Goal: Task Accomplishment & Management: Manage account settings

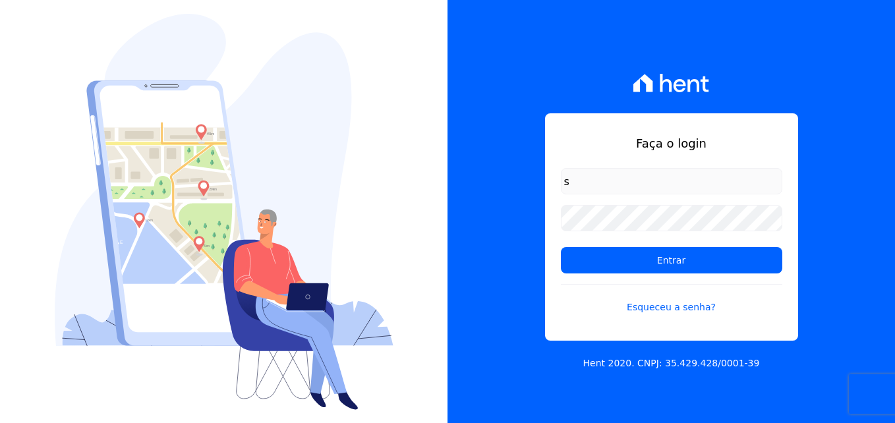
type input "[EMAIL_ADDRESS][DOMAIN_NAME]"
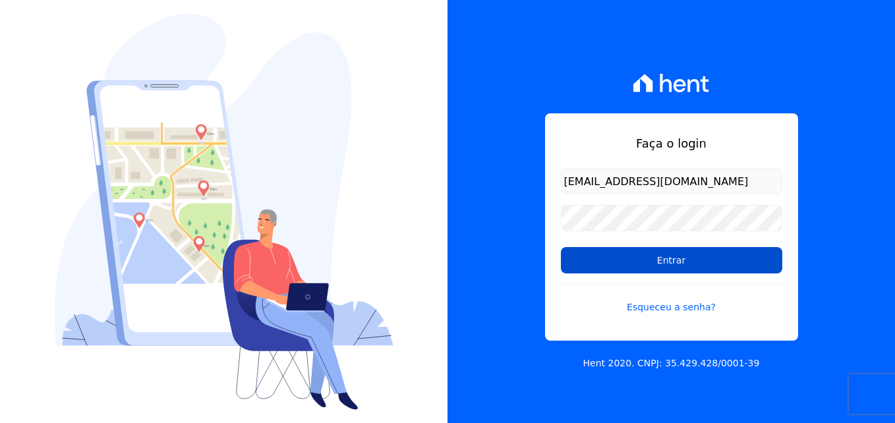
click at [736, 254] on input "Entrar" at bounding box center [671, 260] width 221 height 26
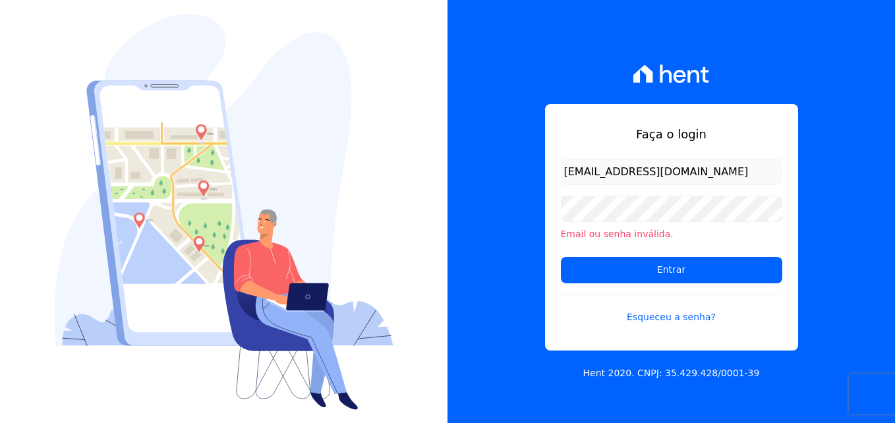
click at [809, 216] on div "Faça o login [EMAIL_ADDRESS][DOMAIN_NAME] Email ou senha inválida. Entrar Esque…" at bounding box center [672, 211] width 448 height 423
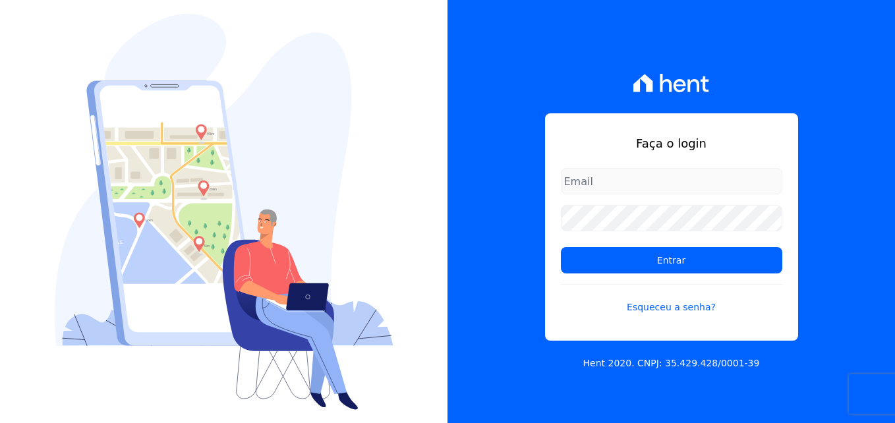
click at [681, 179] on input "email" at bounding box center [671, 181] width 221 height 26
type input "simoneferreira@salgadoempreendimentos.com"
click at [667, 232] on form "simoneferreira@salgadoempreendimentos.com Entrar Esqueceu a senha?" at bounding box center [671, 249] width 221 height 162
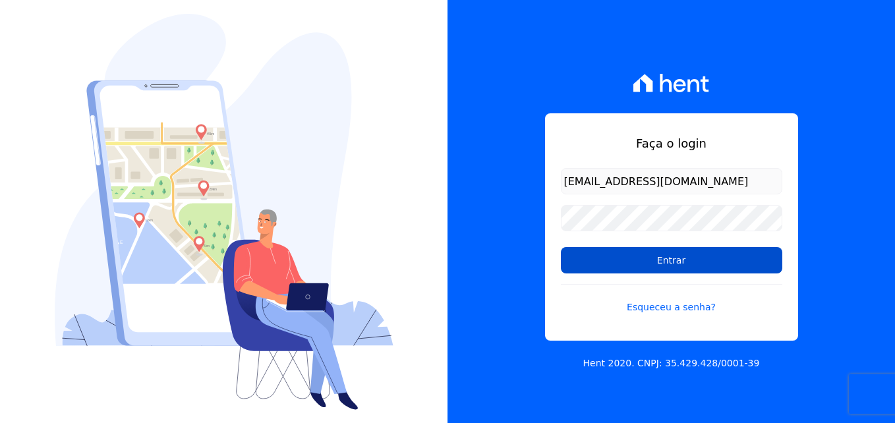
click at [678, 258] on input "Entrar" at bounding box center [671, 260] width 221 height 26
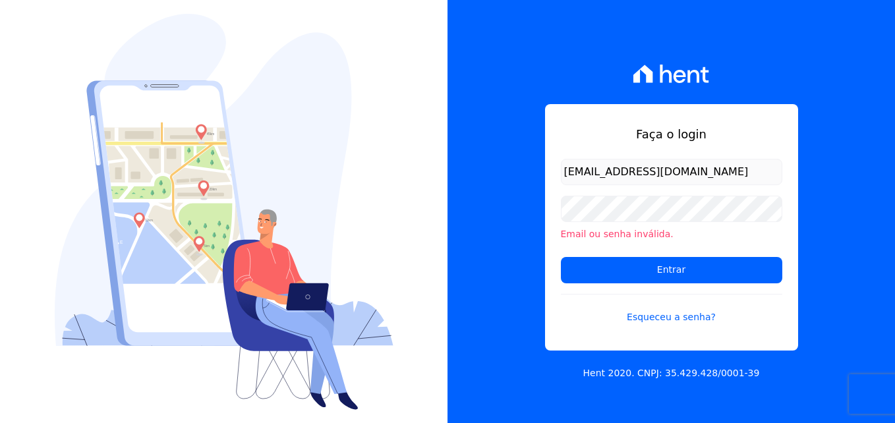
scroll to position [0, 6]
drag, startPoint x: 565, startPoint y: 171, endPoint x: 863, endPoint y: 182, distance: 298.1
click at [863, 182] on div "Faça o login [EMAIL_ADDRESS][DOMAIN_NAME] Email ou senha inválida. Entrar Esque…" at bounding box center [672, 211] width 448 height 423
type input "[EMAIL_ADDRESS][DOMAIN_NAME]"
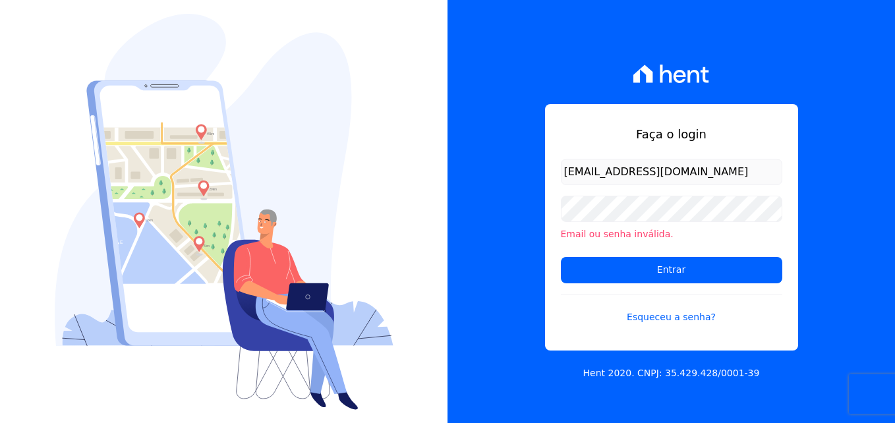
scroll to position [0, 6]
drag, startPoint x: 840, startPoint y: 186, endPoint x: 832, endPoint y: 185, distance: 8.7
click at [840, 186] on div "Faça o login [EMAIL_ADDRESS][DOMAIN_NAME] Email ou senha inválida. Entrar Esque…" at bounding box center [672, 211] width 448 height 423
click at [222, 383] on img at bounding box center [224, 212] width 339 height 396
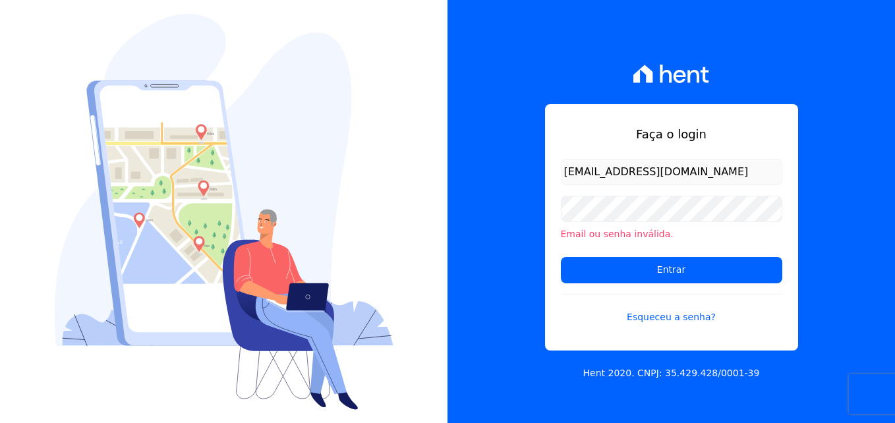
click at [179, 336] on img at bounding box center [224, 212] width 339 height 396
click at [237, 140] on img at bounding box center [224, 212] width 339 height 396
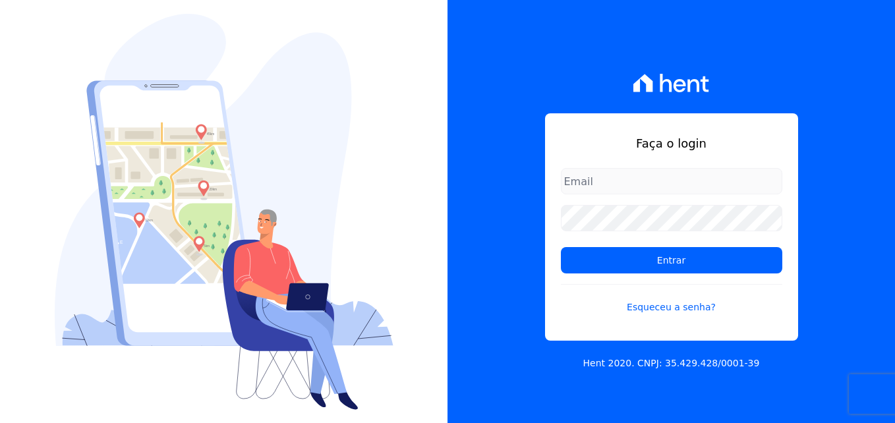
click at [583, 190] on input "email" at bounding box center [671, 181] width 221 height 26
type input "[EMAIL_ADDRESS][DOMAIN_NAME]"
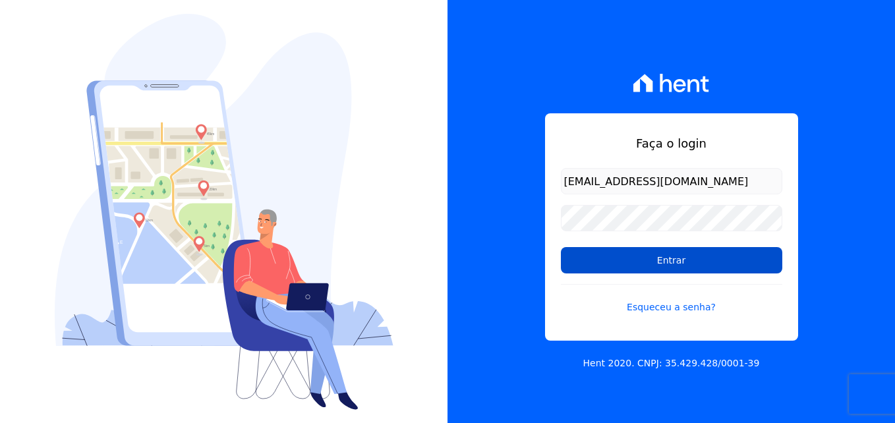
click at [687, 271] on input "Entrar" at bounding box center [671, 260] width 221 height 26
